Goal: Task Accomplishment & Management: Use online tool/utility

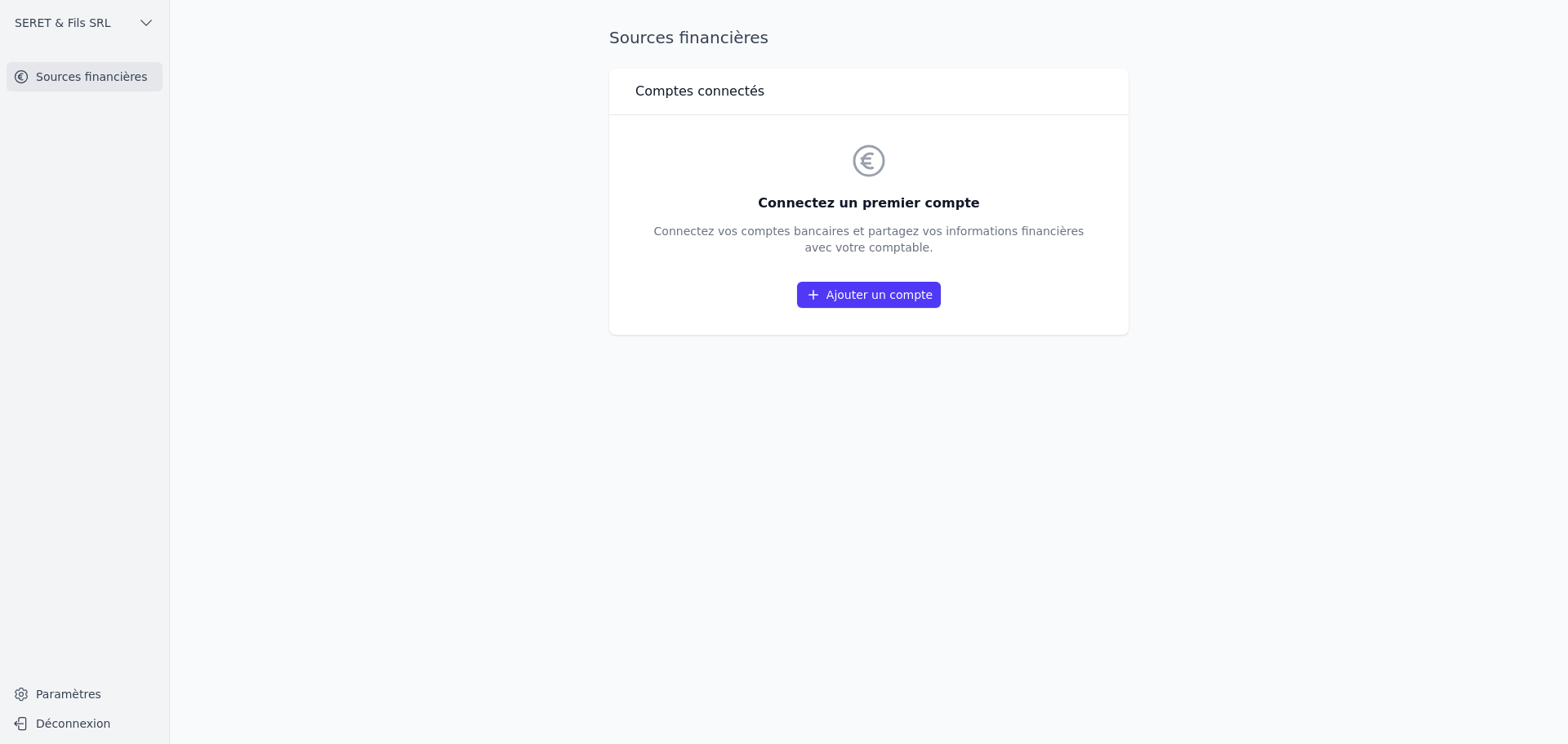
click at [836, 294] on link "Ajouter un compte" at bounding box center [868, 294] width 143 height 26
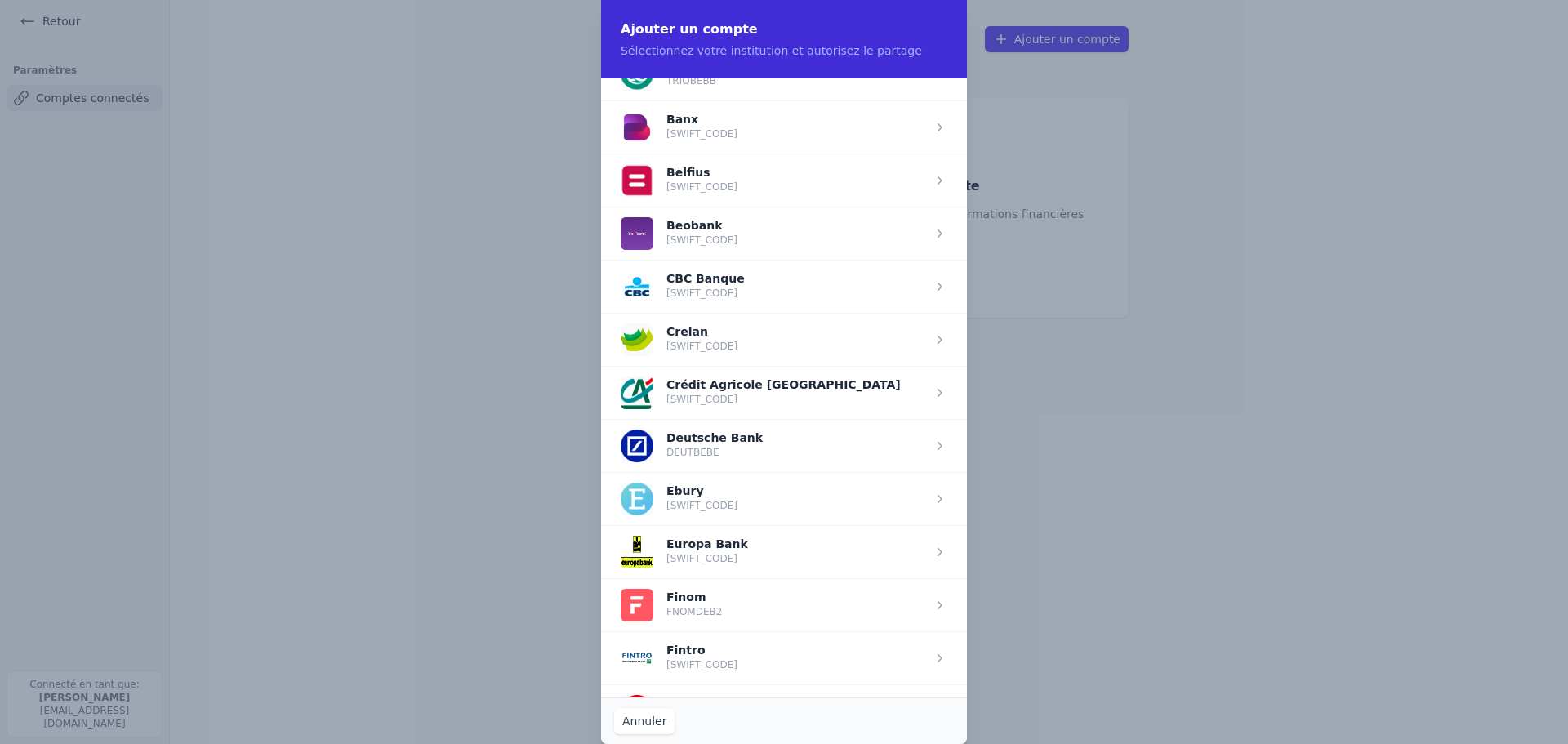
scroll to position [572, 0]
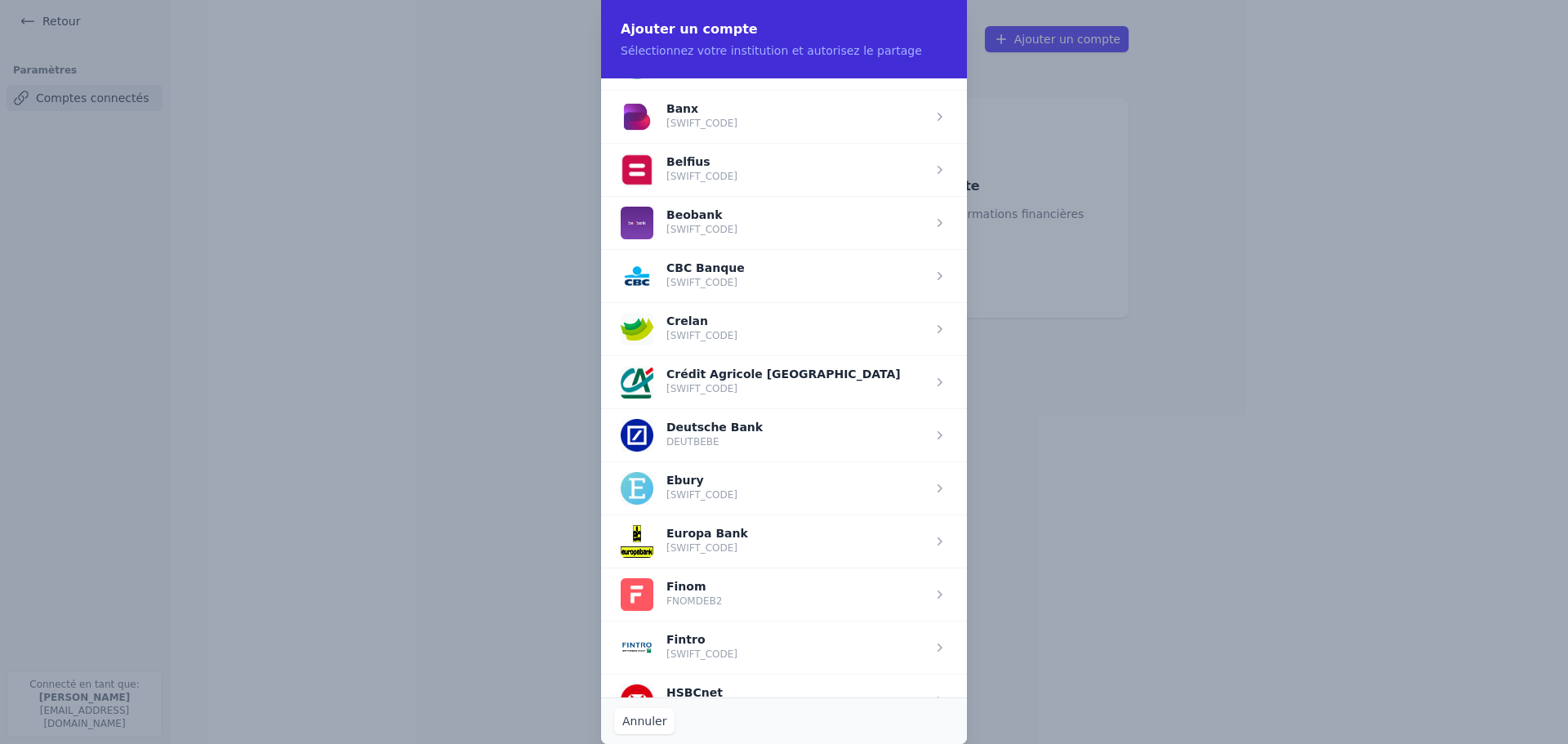
click at [677, 550] on span "button" at bounding box center [784, 541] width 366 height 53
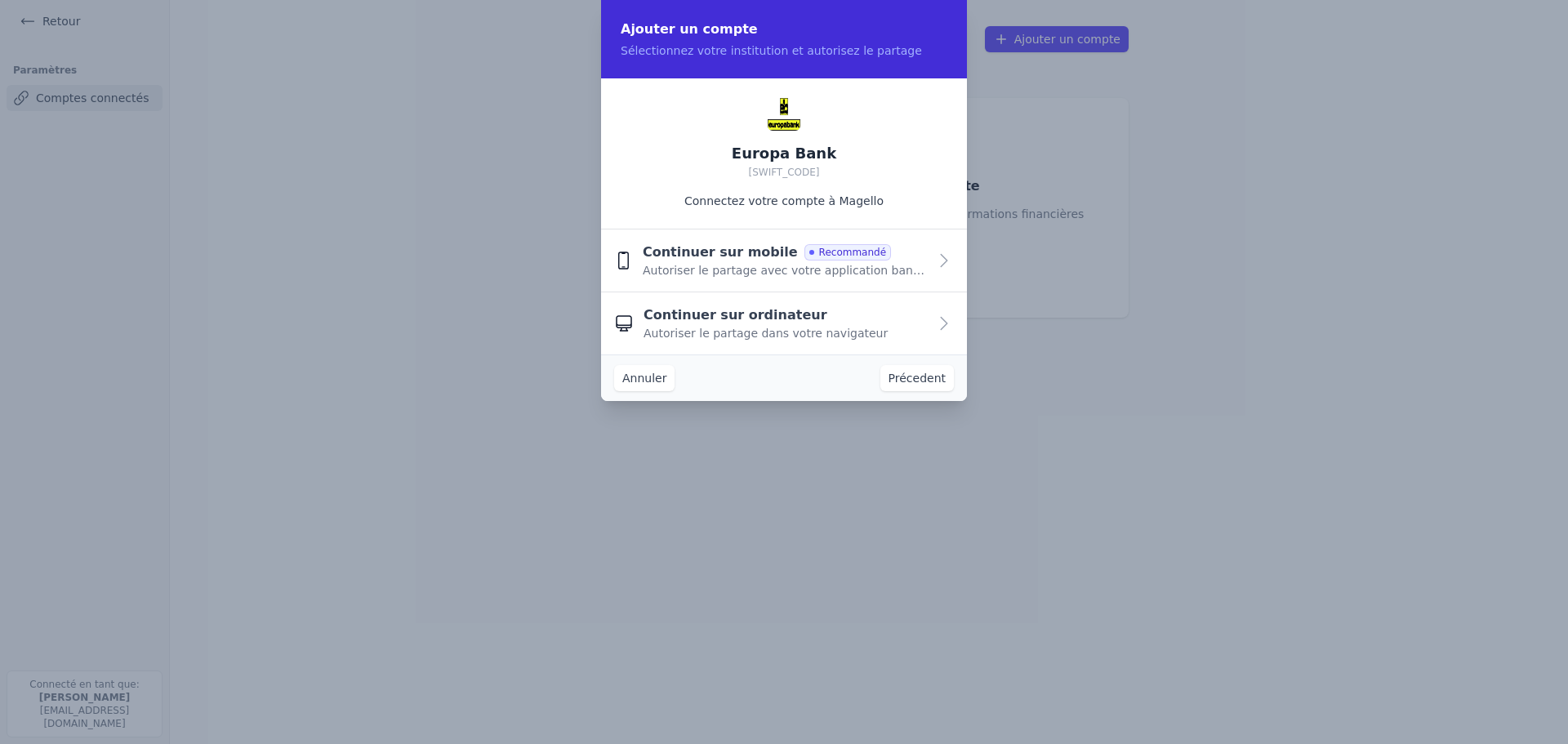
scroll to position [0, 0]
click at [883, 323] on div "Continuer sur ordinateur Autoriser le partage dans votre navigateur" at bounding box center [785, 323] width 284 height 36
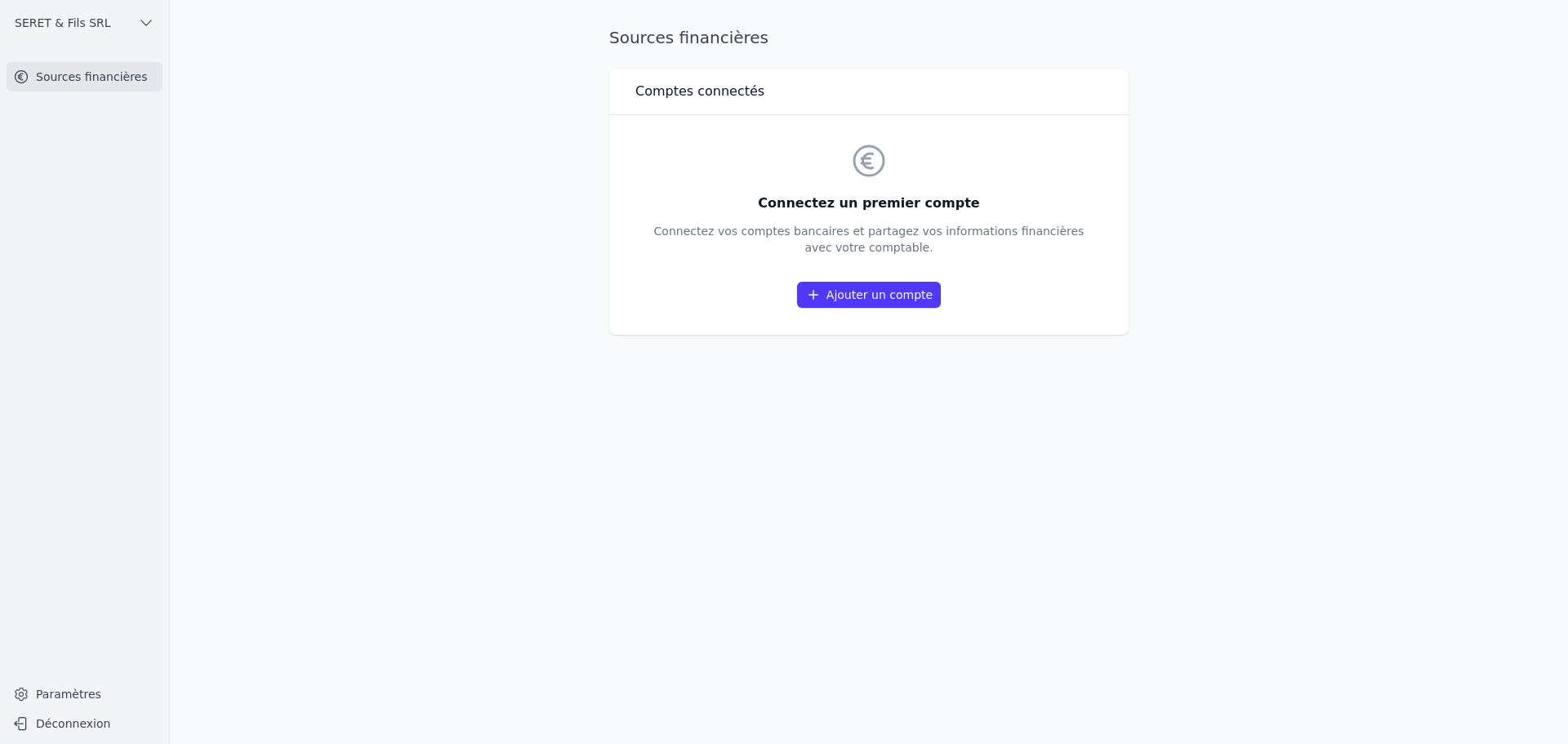
click at [841, 294] on link "Ajouter un compte" at bounding box center [868, 294] width 143 height 26
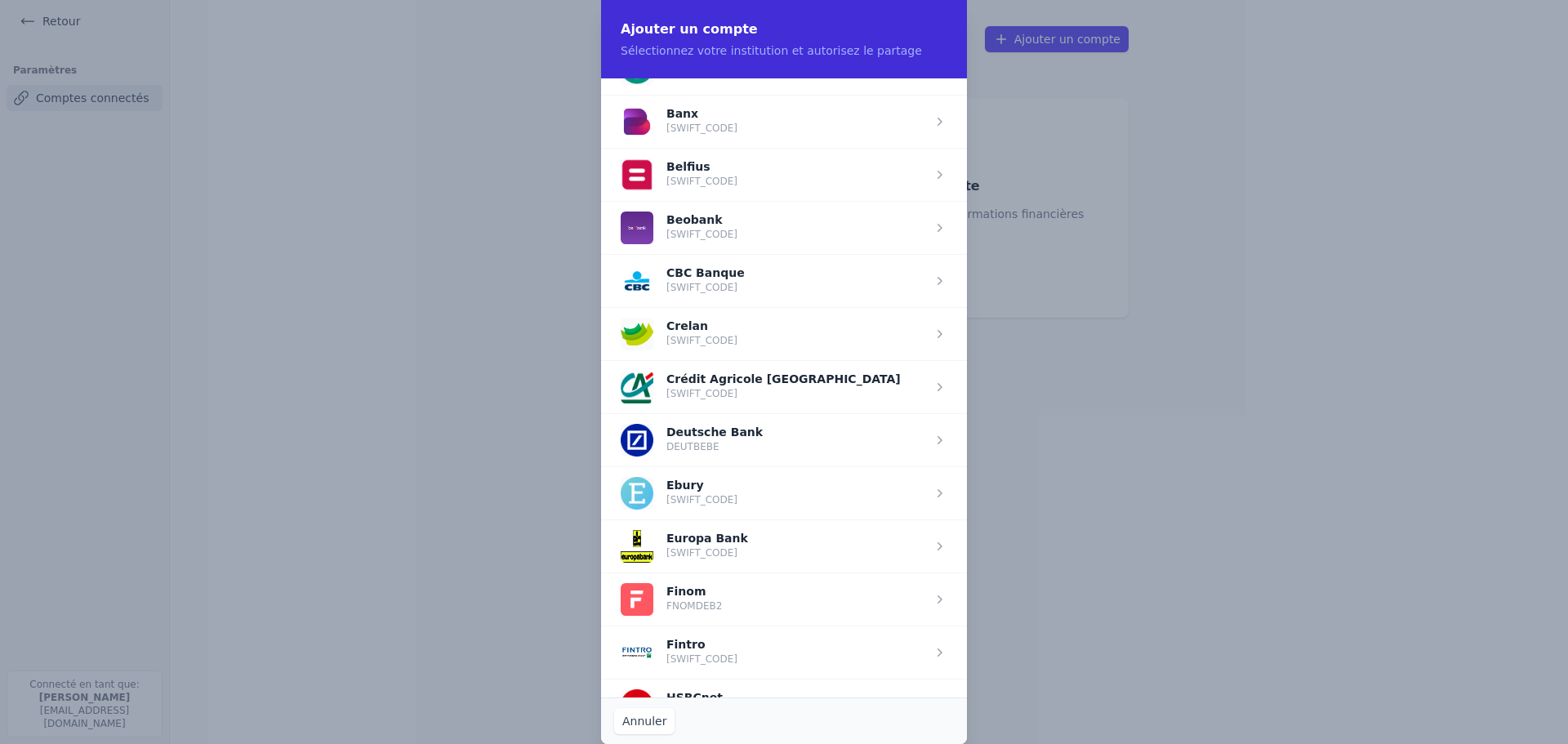
scroll to position [572, 0]
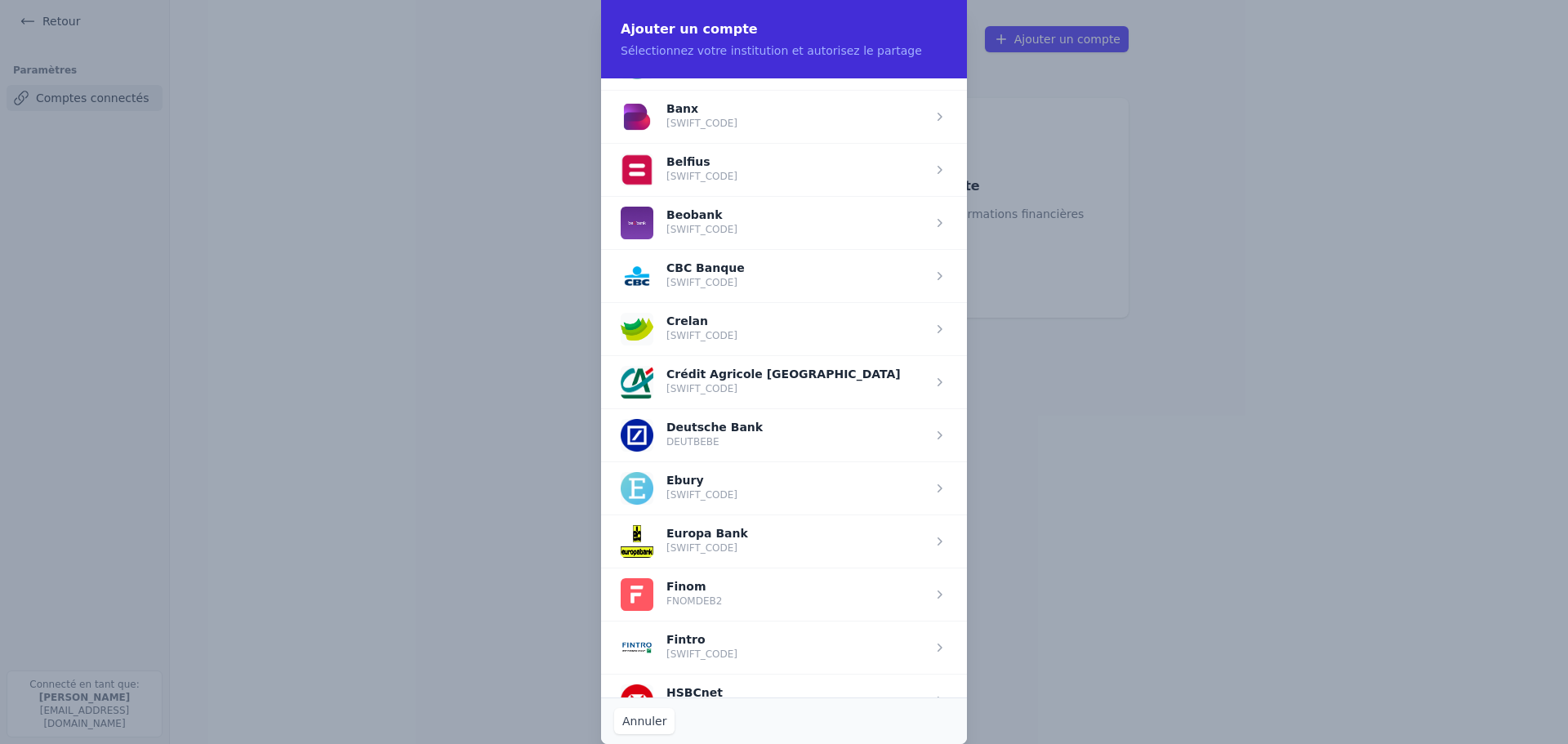
click at [688, 544] on span "button" at bounding box center [784, 541] width 366 height 53
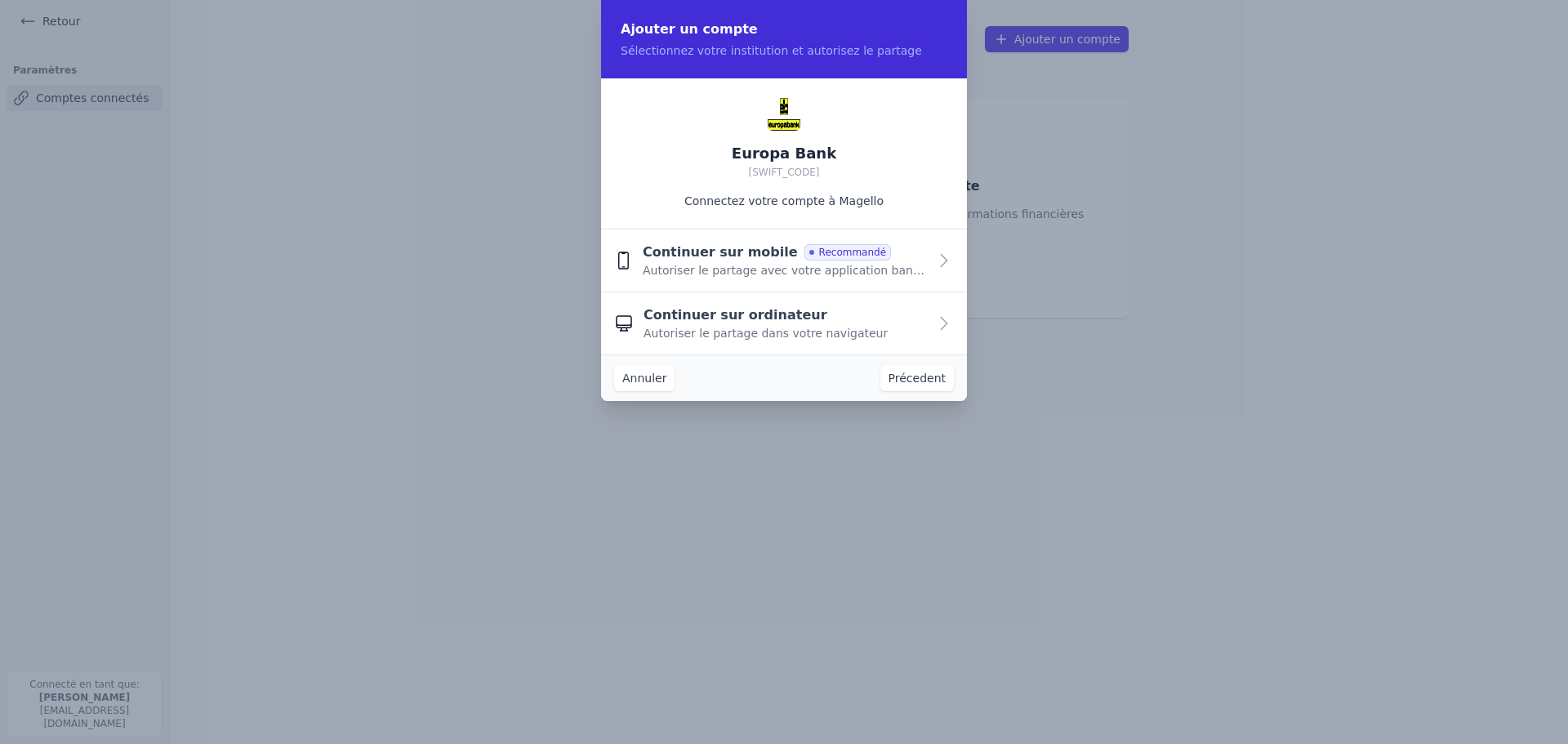
scroll to position [0, 0]
click at [776, 329] on span "Autoriser le partage dans votre navigateur" at bounding box center [765, 332] width 244 height 16
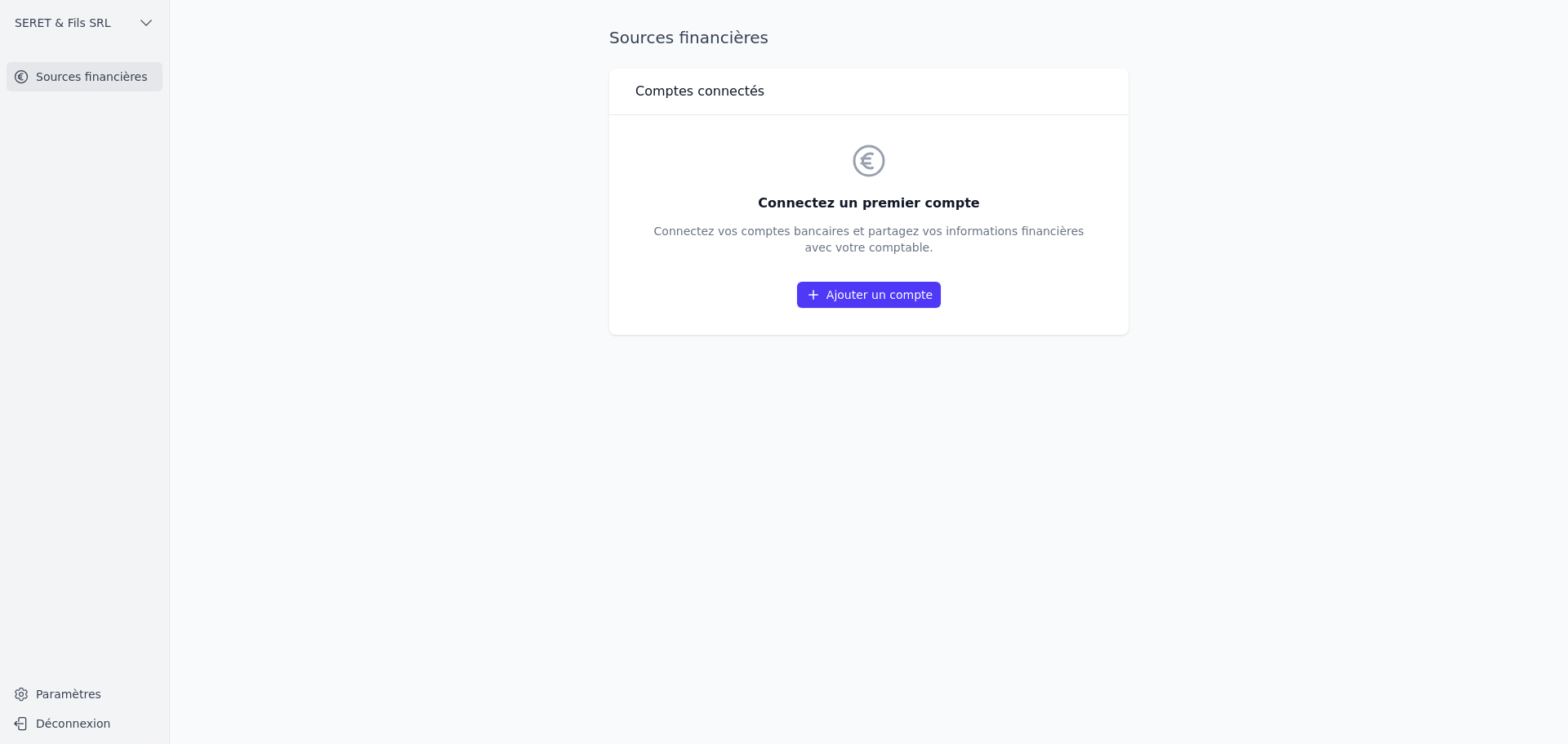
click at [857, 299] on link "Ajouter un compte" at bounding box center [868, 294] width 143 height 26
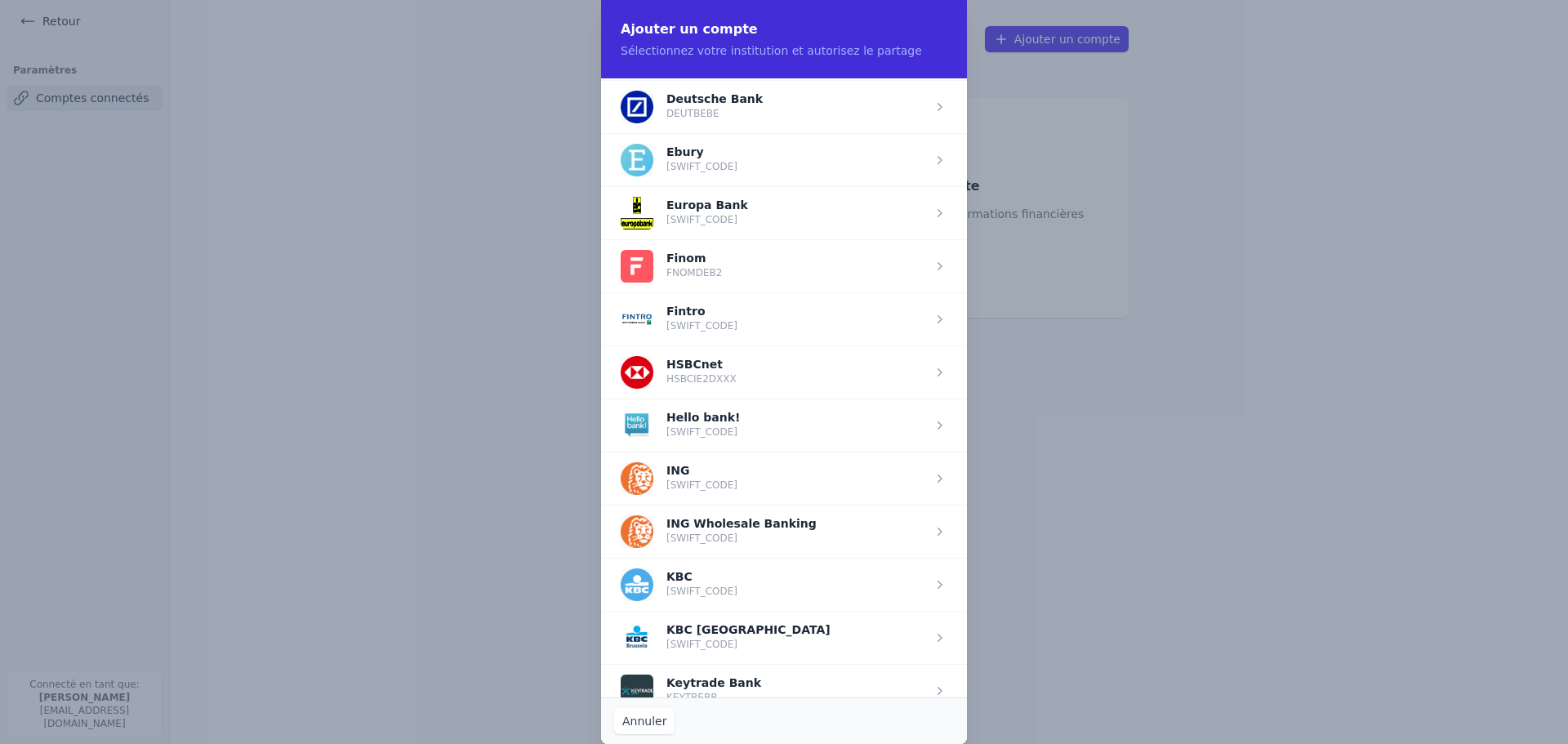
scroll to position [892, 0]
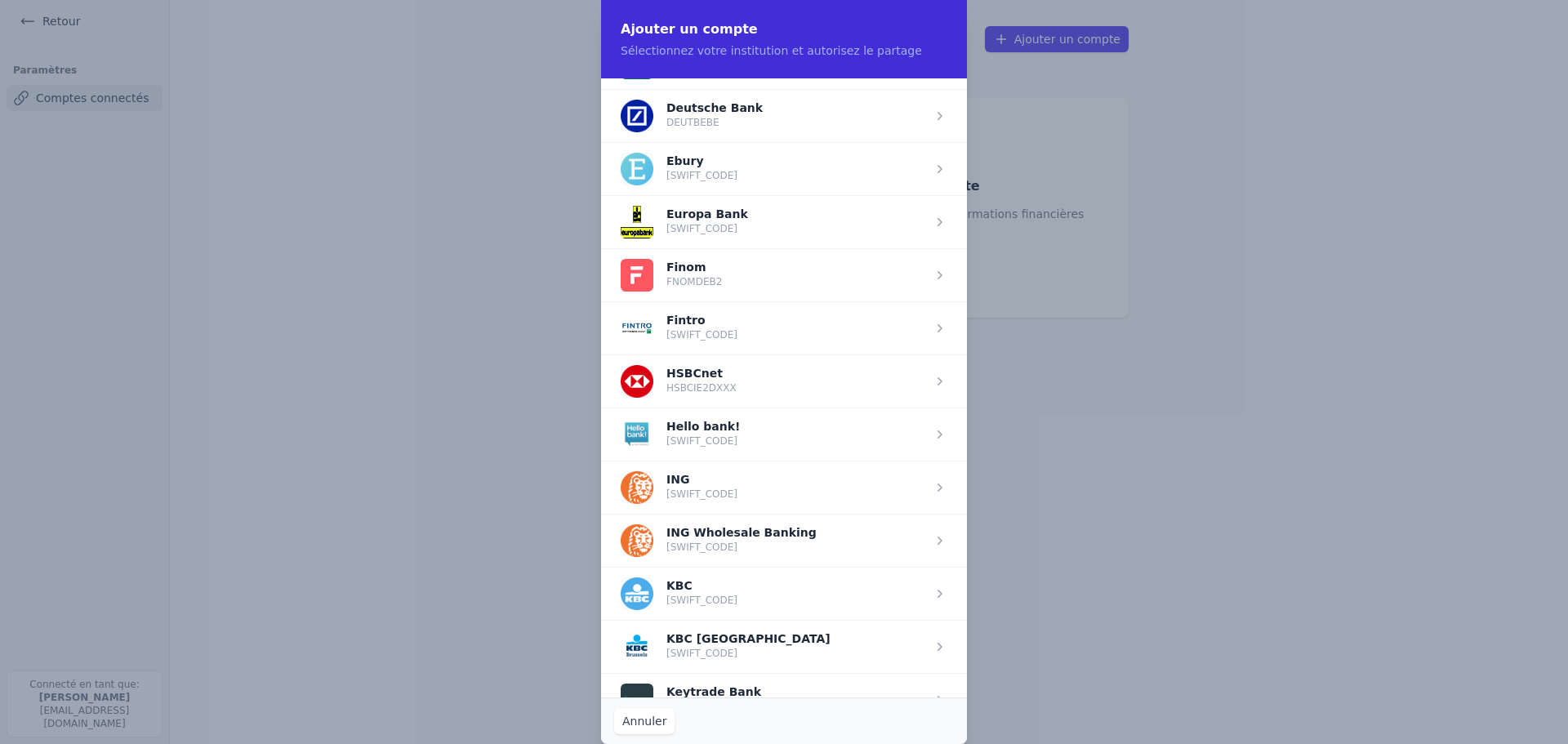
click at [725, 225] on span "button" at bounding box center [784, 221] width 366 height 53
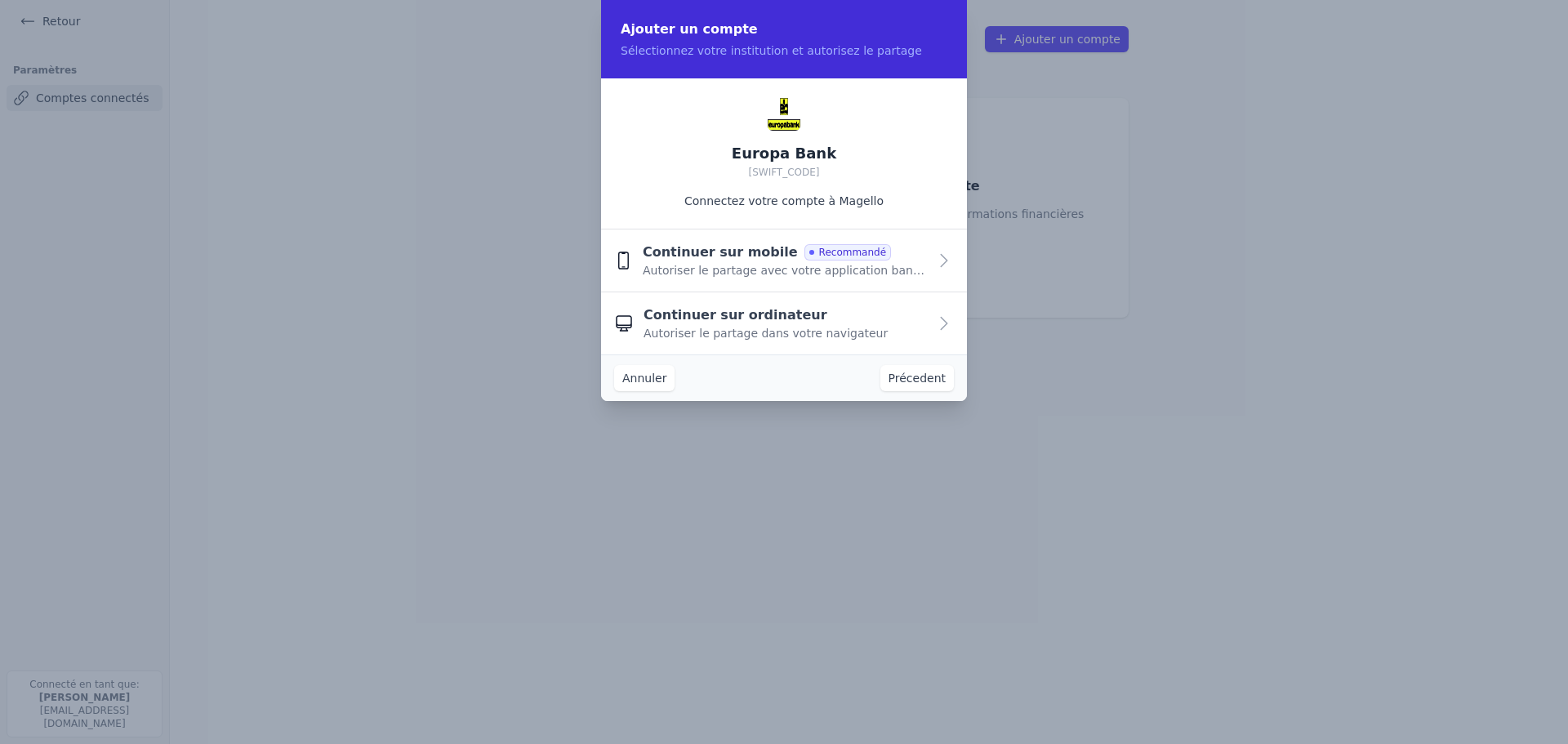
click at [822, 320] on div "Continuer sur ordinateur Autoriser le partage dans votre navigateur" at bounding box center [785, 323] width 284 height 36
